Goal: Find contact information: Find contact information

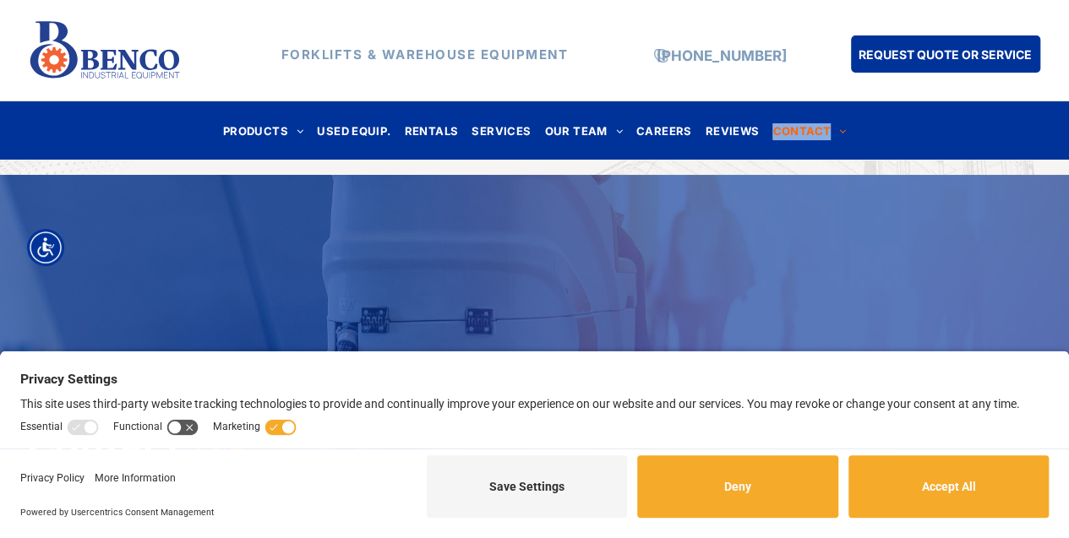
drag, startPoint x: 1068, startPoint y: 102, endPoint x: 1081, endPoint y: 173, distance: 72.1
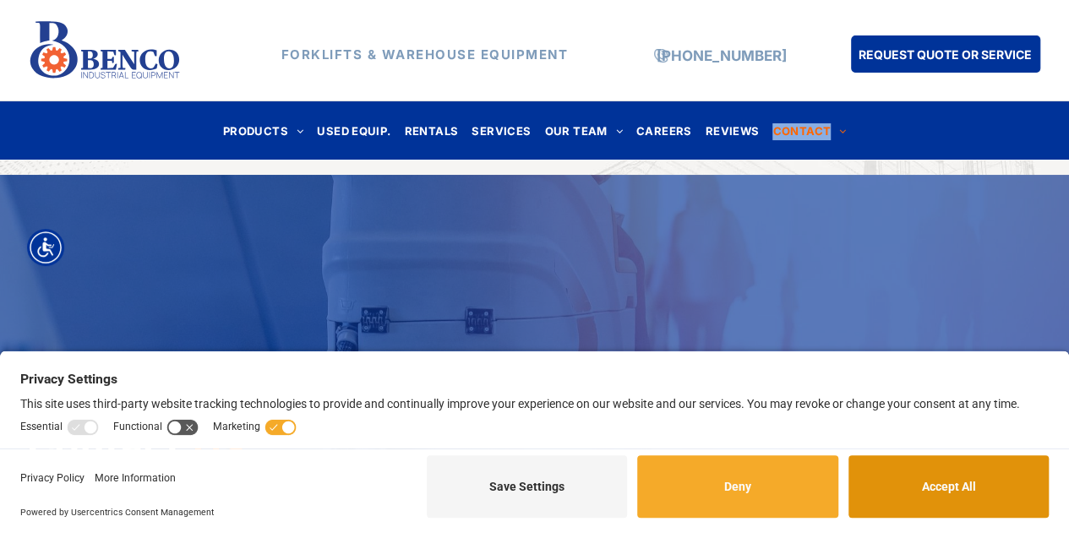
click at [979, 477] on button "Accept All" at bounding box center [948, 487] width 200 height 63
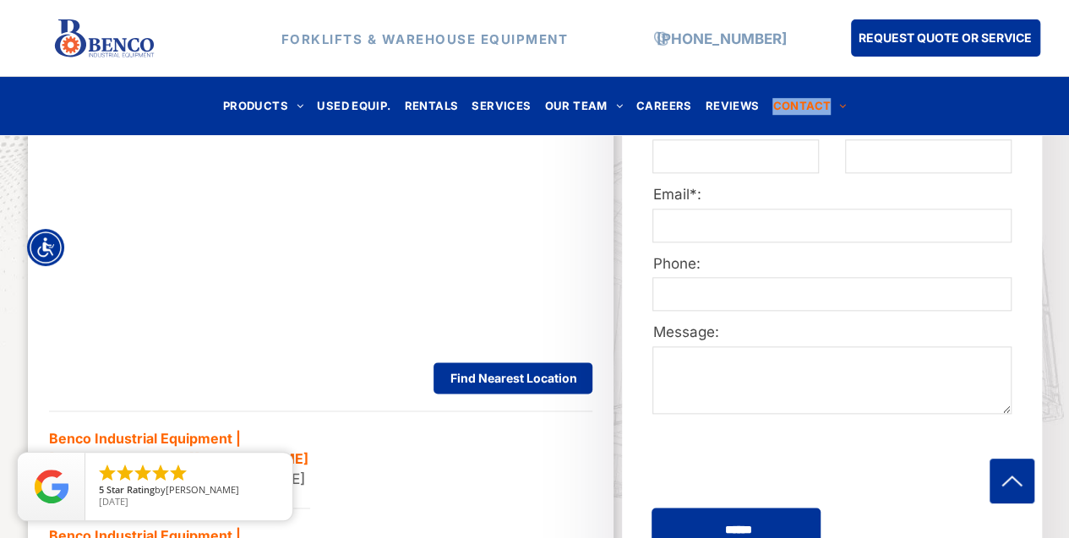
scroll to position [563, 0]
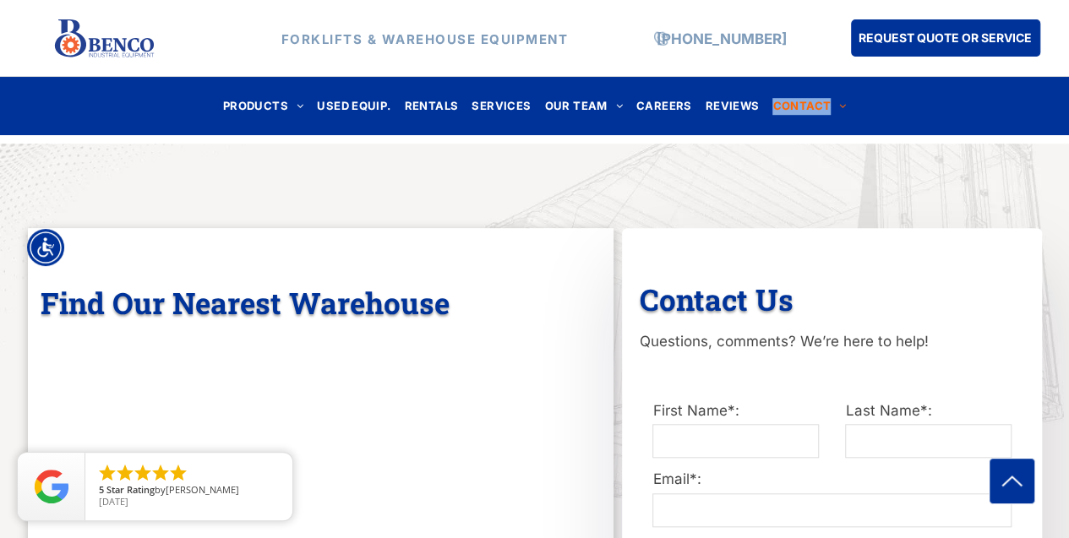
click at [110, 28] on img at bounding box center [103, 38] width 101 height 48
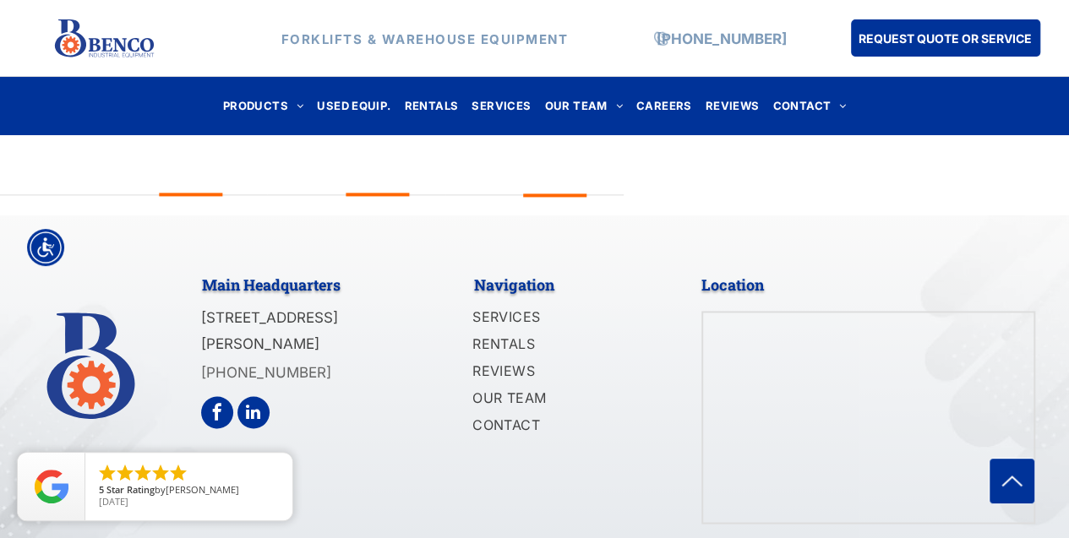
scroll to position [4367, 0]
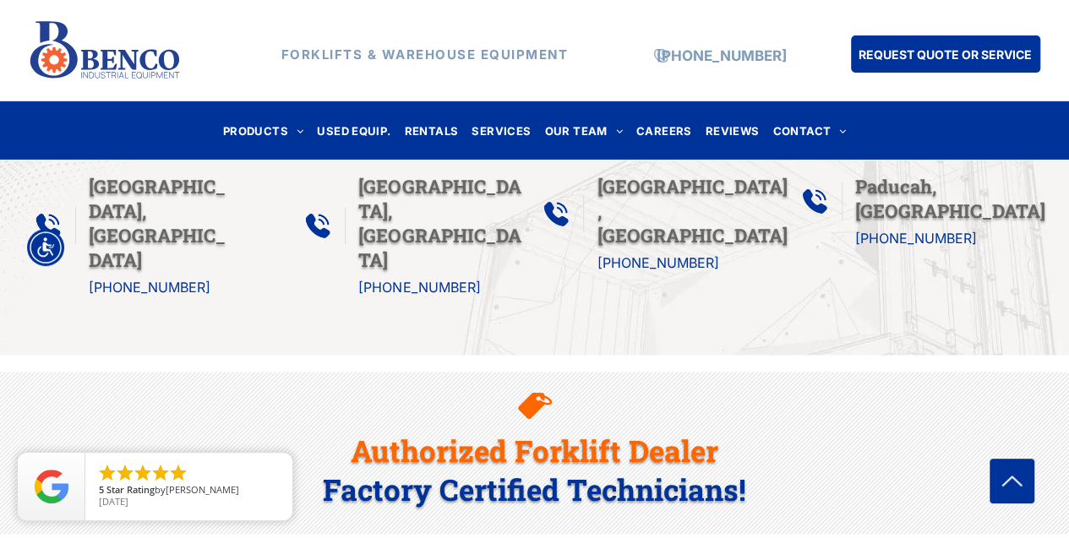
scroll to position [0, 0]
